Goal: Transaction & Acquisition: Purchase product/service

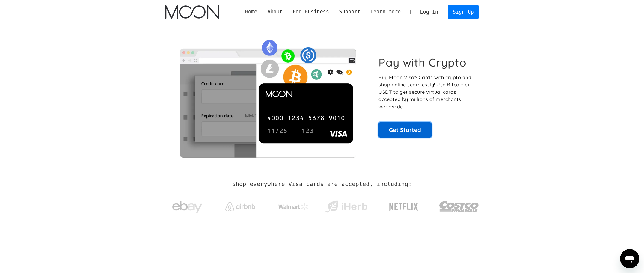
click at [405, 133] on link "Get Started" at bounding box center [405, 129] width 53 height 15
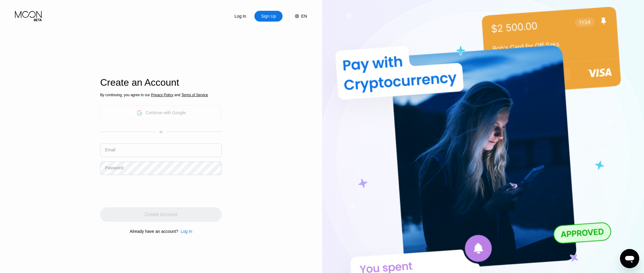
click at [156, 115] on div "Continue with Google" at bounding box center [166, 112] width 40 height 5
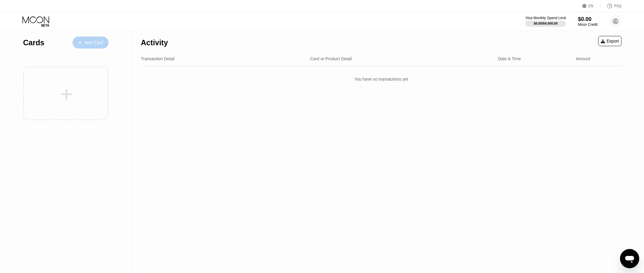
click at [94, 45] on div "New Card" at bounding box center [93, 42] width 19 height 5
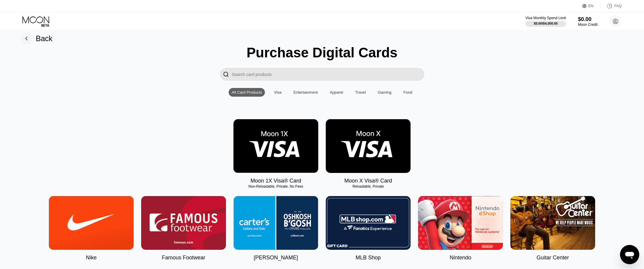
scroll to position [13, 0]
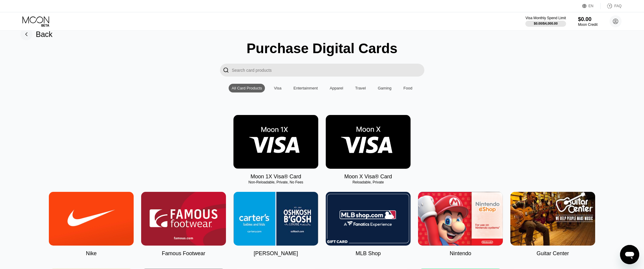
drag, startPoint x: 157, startPoint y: 112, endPoint x: 153, endPoint y: 125, distance: 13.6
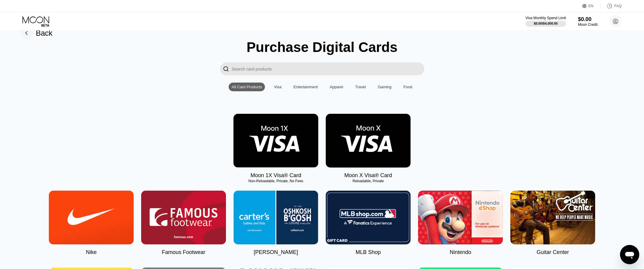
click at [278, 150] on img at bounding box center [276, 141] width 85 height 54
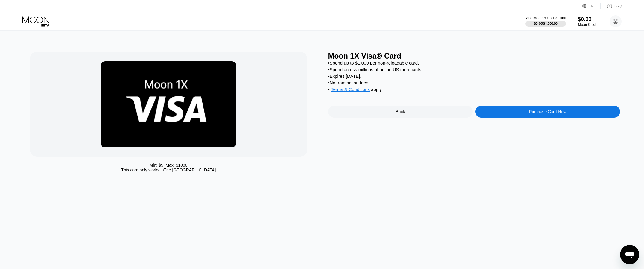
click at [563, 114] on div "Purchase Card Now" at bounding box center [547, 111] width 37 height 5
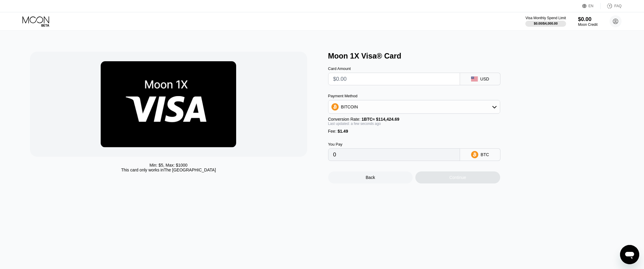
click at [391, 102] on div "Payment Method BITCOIN" at bounding box center [414, 104] width 172 height 20
click at [390, 106] on div "BITCOIN" at bounding box center [414, 107] width 171 height 12
click at [359, 152] on span "USDC on Polygon" at bounding box center [360, 149] width 34 height 5
click at [368, 83] on input "text" at bounding box center [394, 79] width 122 height 12
type input "$2"
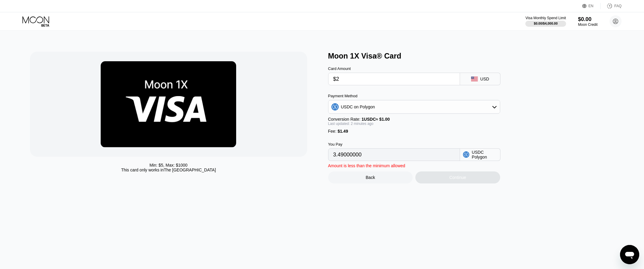
type input "3.49000000"
type input "$25"
type input "26.49000000"
type input "$25"
click at [444, 126] on div "Last updated: 2 minutes ago" at bounding box center [414, 123] width 172 height 4
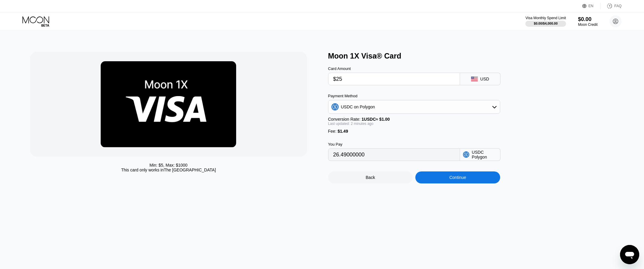
click at [484, 74] on div "Card Amount $25 USD" at bounding box center [424, 72] width 192 height 25
click at [475, 80] on icon at bounding box center [474, 78] width 7 height 5
click at [493, 82] on div "USD" at bounding box center [480, 79] width 40 height 13
click at [363, 79] on input "$25" at bounding box center [394, 79] width 122 height 12
click at [479, 85] on div "USD" at bounding box center [480, 79] width 40 height 13
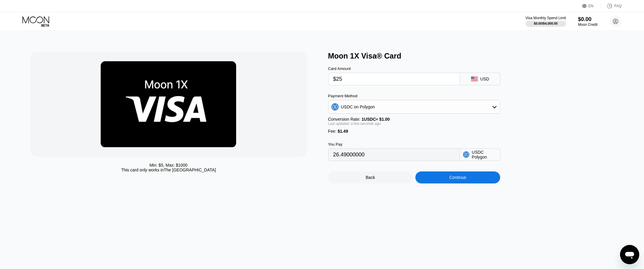
click at [482, 80] on div "USD" at bounding box center [485, 78] width 9 height 5
click at [487, 80] on div "USD" at bounding box center [485, 78] width 9 height 5
drag, startPoint x: 496, startPoint y: 81, endPoint x: 462, endPoint y: 80, distance: 33.9
click at [471, 80] on div "USD" at bounding box center [480, 79] width 40 height 13
click at [458, 81] on div "$25" at bounding box center [394, 79] width 132 height 13
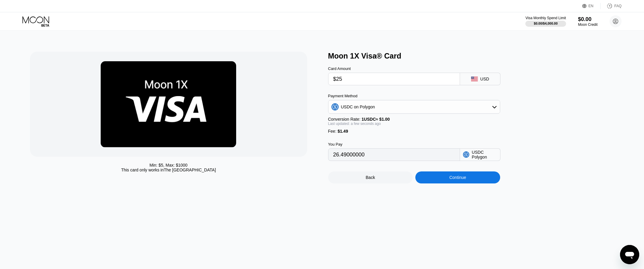
drag, startPoint x: 487, startPoint y: 84, endPoint x: 478, endPoint y: 82, distance: 9.7
click at [480, 82] on div "USD" at bounding box center [480, 79] width 40 height 13
drag, startPoint x: 478, startPoint y: 82, endPoint x: 485, endPoint y: 82, distance: 7.2
click at [485, 82] on div "USD" at bounding box center [480, 79] width 40 height 13
click at [364, 139] on div "You Pay 26.49000000 USDC Polygon" at bounding box center [424, 146] width 192 height 27
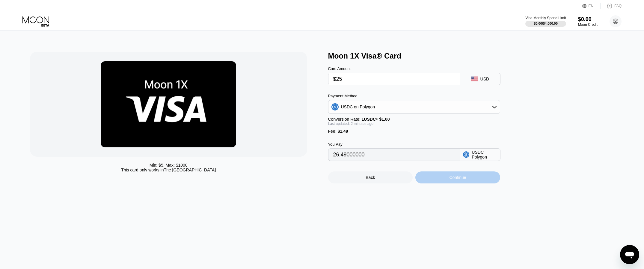
click at [443, 179] on div "Continue" at bounding box center [457, 177] width 85 height 12
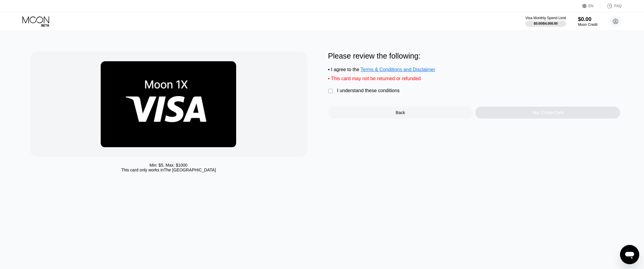
click at [330, 93] on div "" at bounding box center [331, 91] width 6 height 6
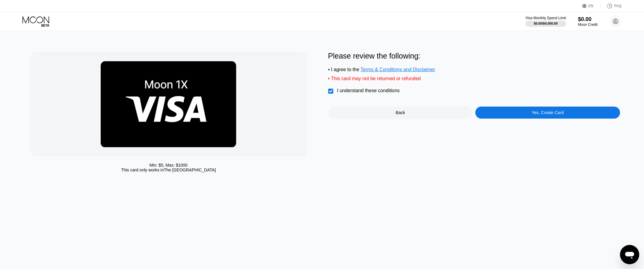
click at [525, 115] on div "Yes, Create Card" at bounding box center [547, 112] width 145 height 12
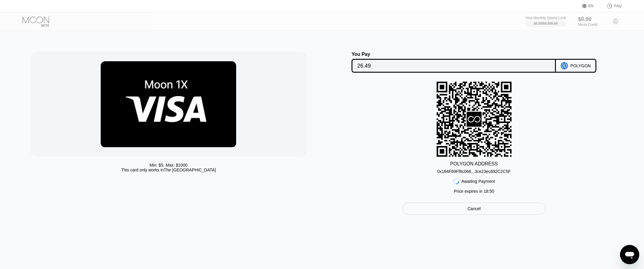
click at [397, 133] on div "POLYGON ADDRESS 0x164F69Ff8c066...3ce23ec692C2C5F Awaiting Payment Price expire…" at bounding box center [474, 139] width 292 height 115
click at [459, 173] on div "0x164F69Ff8c066...3ce23ec692C2C5F" at bounding box center [473, 171] width 73 height 5
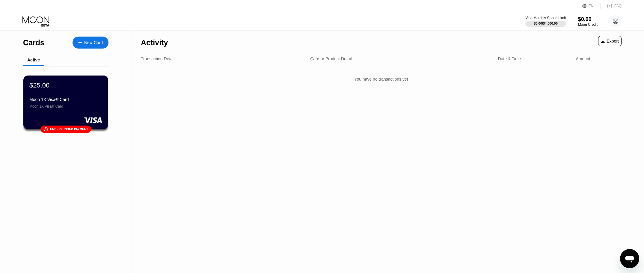
click at [274, 156] on div "Activity Export Transaction Detail Card or Product Detail Date & Time Amount Yo…" at bounding box center [381, 152] width 499 height 243
click at [75, 124] on div "$25.00 Moon 1X Visa® Card Moon 1X Visa® Card 󰗎 Underfunded payment" at bounding box center [66, 102] width 86 height 54
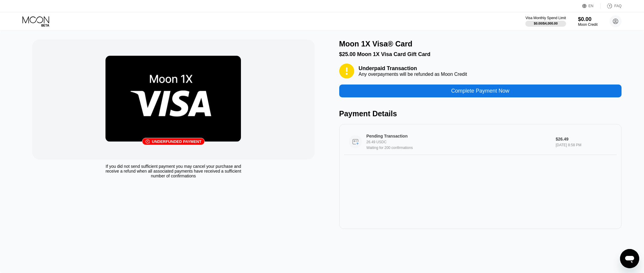
click at [394, 150] on div "Waiting for 200 confirmations" at bounding box center [458, 148] width 182 height 4
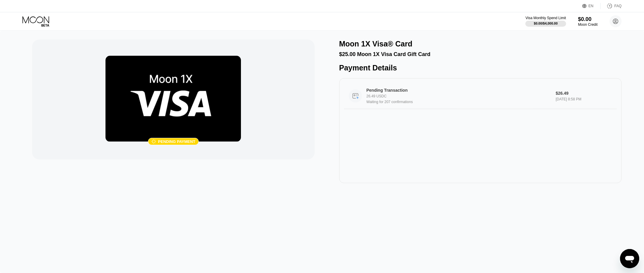
click at [415, 148] on div "Pending Transaction 26.49 USDC Waiting for 207 confirmations $26.49 Sep 19, 202…" at bounding box center [480, 130] width 282 height 105
click at [558, 21] on div at bounding box center [545, 24] width 41 height 6
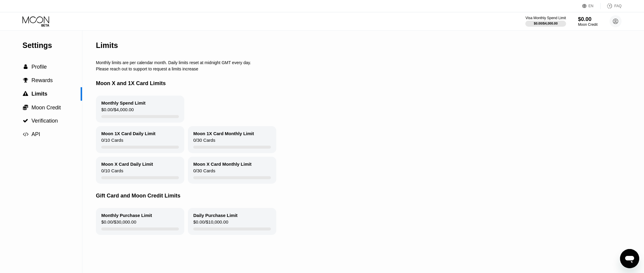
click at [34, 18] on icon at bounding box center [36, 21] width 28 height 10
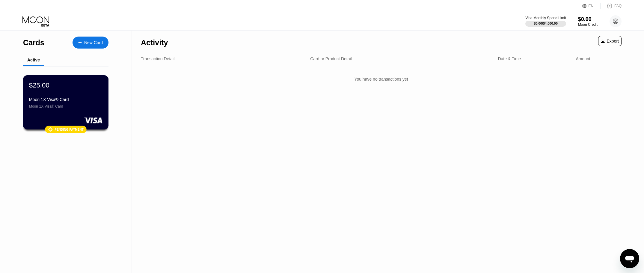
click at [70, 100] on div "Moon 1X Visa® Card" at bounding box center [65, 99] width 73 height 5
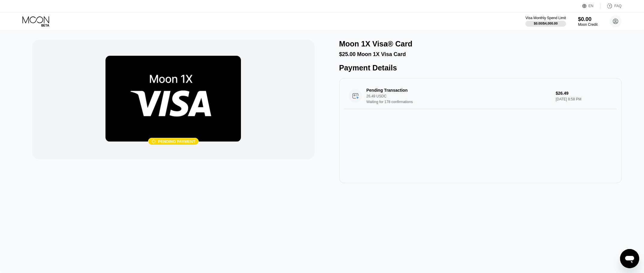
click at [461, 145] on div "Pending Transaction 26.49 USDC Waiting for 178 confirmations $26.49 [DATE] 8:58…" at bounding box center [480, 130] width 282 height 105
click at [460, 46] on div "Moon 1X Visa® Card" at bounding box center [480, 44] width 282 height 9
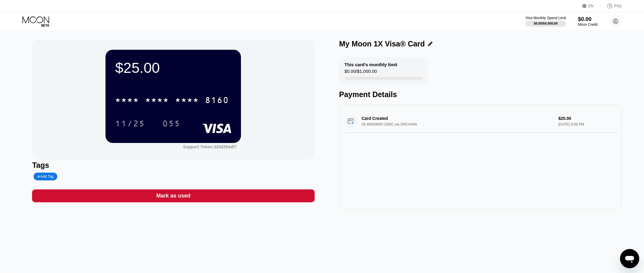
click at [458, 91] on div "This card’s monthly limit $0.00 / $1,000.00 Payment Details" at bounding box center [480, 78] width 282 height 42
click at [151, 100] on div "* * * *" at bounding box center [157, 101] width 24 height 10
click at [134, 124] on div "11/25" at bounding box center [130, 125] width 30 height 10
click at [171, 123] on div "055" at bounding box center [171, 125] width 18 height 10
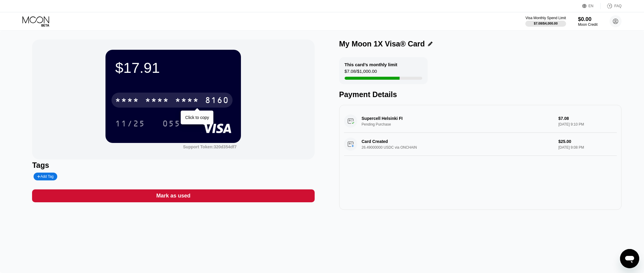
click at [162, 103] on div "* * * *" at bounding box center [157, 101] width 24 height 10
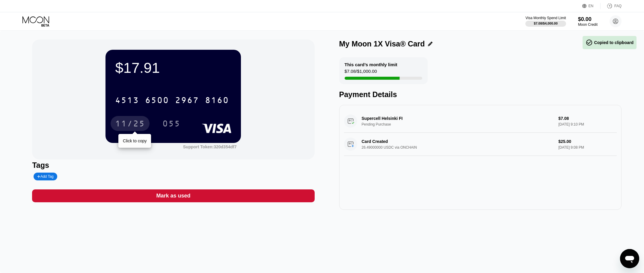
click at [124, 122] on div "11/25" at bounding box center [130, 125] width 30 height 10
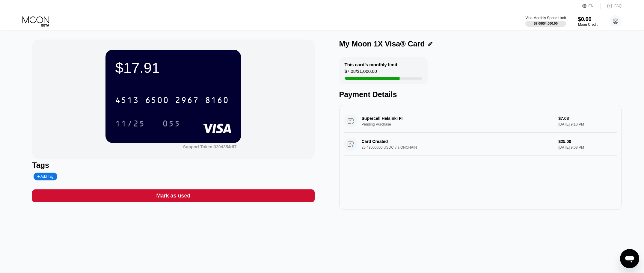
click at [171, 124] on div "055" at bounding box center [171, 125] width 18 height 10
click at [365, 164] on div "Supercell [GEOGRAPHIC_DATA] FI Pending Purchase $7.08 [DATE] 9:10 PM Card Creat…" at bounding box center [480, 157] width 282 height 105
click at [165, 100] on div "6500" at bounding box center [157, 101] width 24 height 10
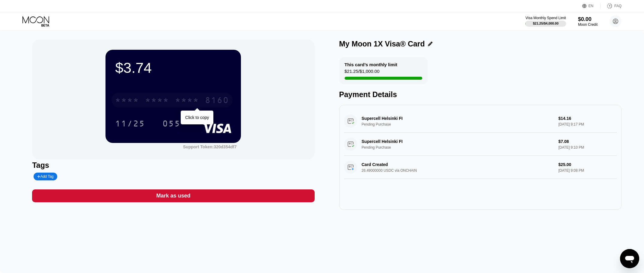
click at [125, 103] on div "* * * *" at bounding box center [127, 101] width 24 height 10
click at [333, 100] on div "$3.74 4513 6500 2967 8160 11/25 055 Support Token: 320d354df7 Tags Add Tag Mark…" at bounding box center [322, 125] width 580 height 170
